Goal: Information Seeking & Learning: Learn about a topic

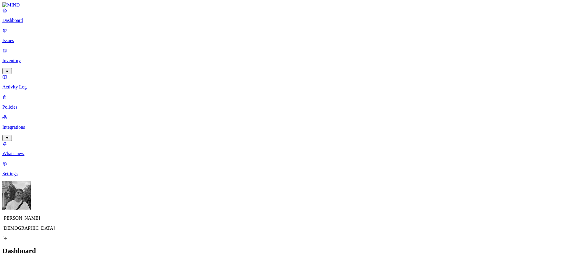
click at [18, 85] on nav "Dashboard Issues Inventory Activity Log Policies Integrations What's new 1 Sett…" at bounding box center [283, 92] width 563 height 169
click at [19, 125] on p "Integrations" at bounding box center [283, 127] width 563 height 5
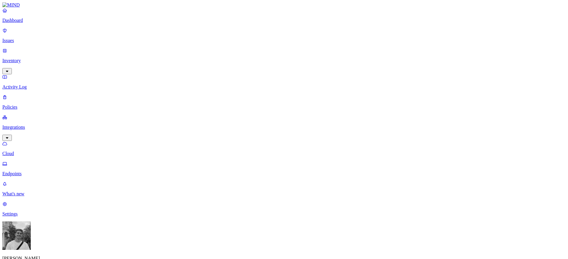
click at [23, 171] on p "Endpoints" at bounding box center [283, 173] width 563 height 5
click at [22, 50] on link "Inventory" at bounding box center [283, 60] width 563 height 25
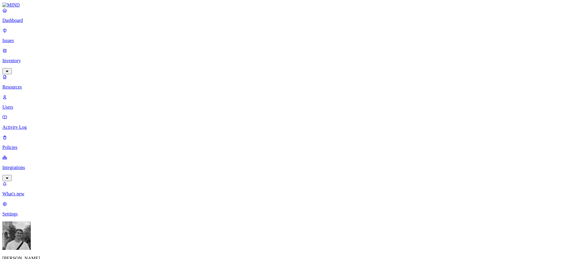
click at [23, 104] on p "Users" at bounding box center [283, 106] width 563 height 5
click at [33, 23] on p "Dashboard" at bounding box center [283, 20] width 563 height 5
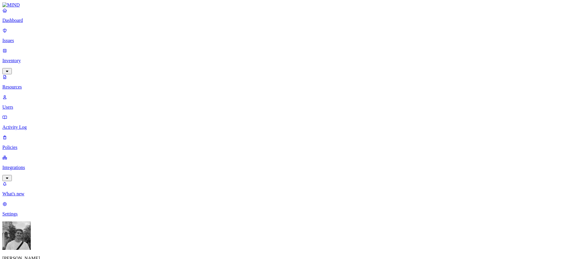
click at [40, 23] on p "Dashboard" at bounding box center [283, 20] width 563 height 5
